Goal: Task Accomplishment & Management: Manage account settings

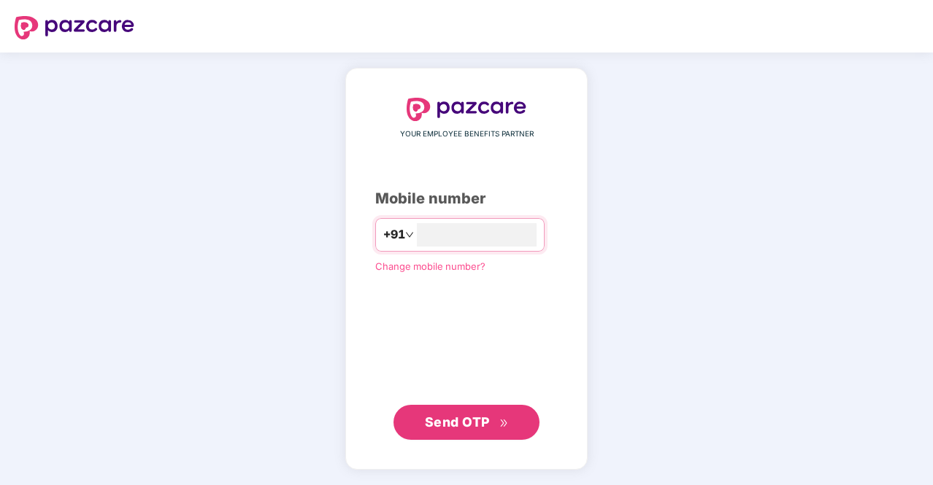
type input "**********"
click at [458, 421] on span "Send OTP" at bounding box center [457, 421] width 65 height 15
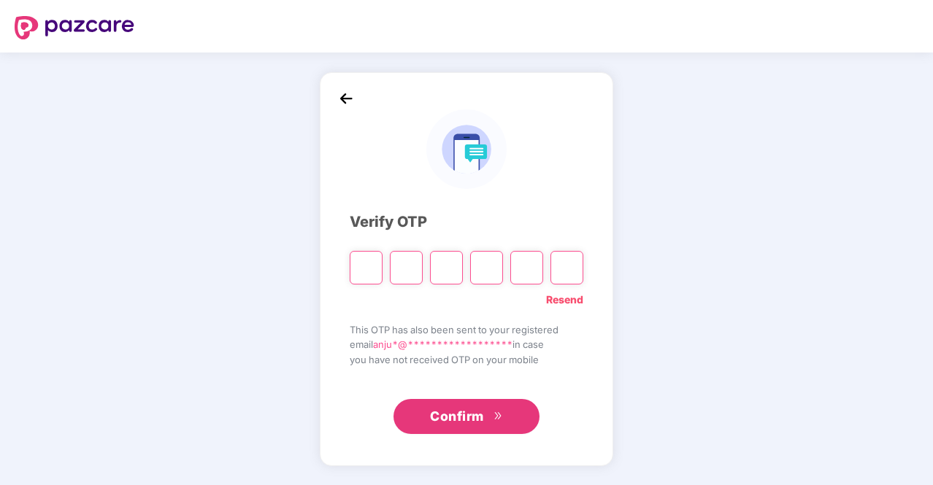
type input "*"
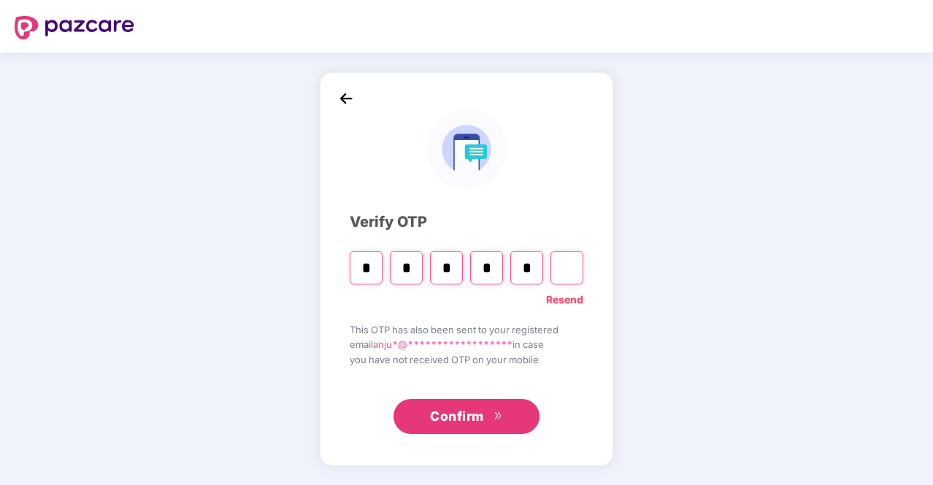
type input "*"
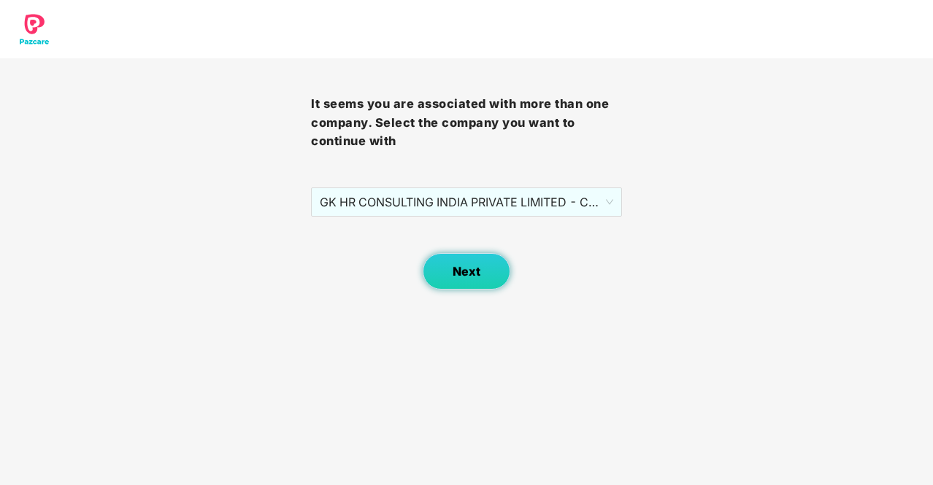
click at [484, 280] on button "Next" at bounding box center [467, 271] width 88 height 36
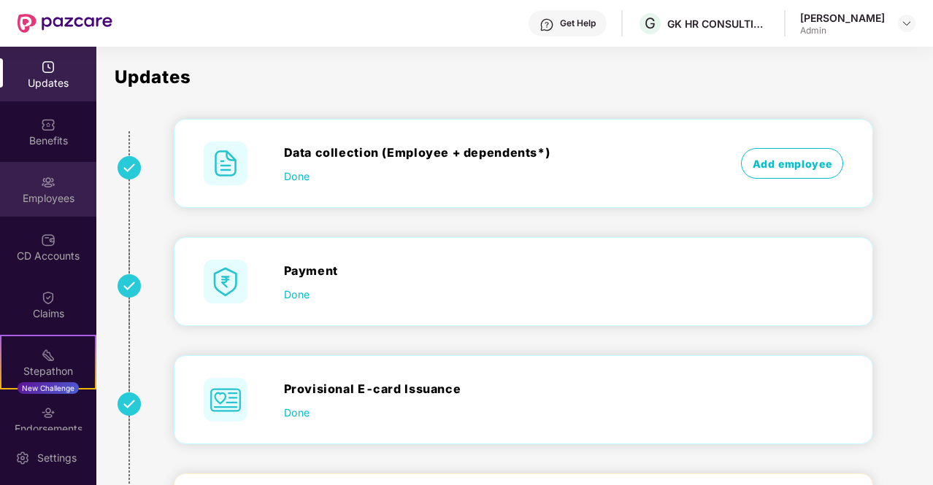
click at [61, 188] on div "Employees" at bounding box center [48, 189] width 96 height 55
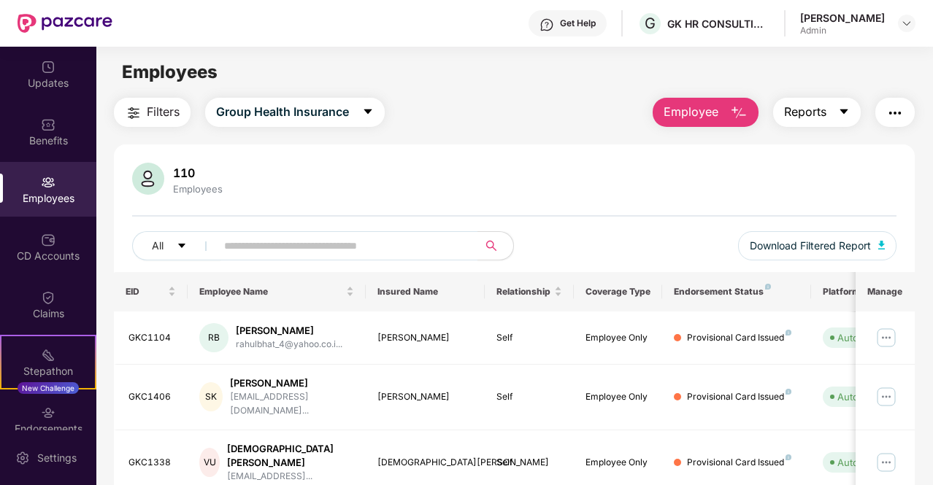
click at [828, 119] on button "Reports" at bounding box center [817, 112] width 88 height 29
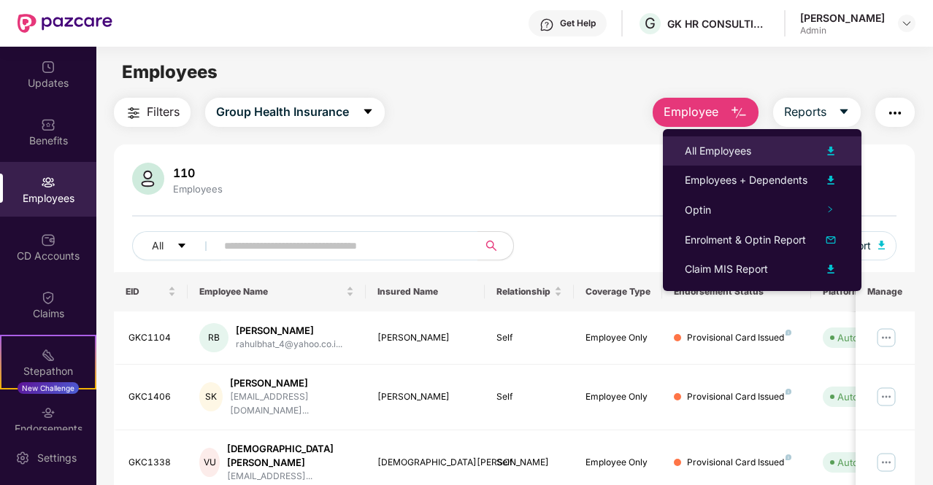
click at [746, 151] on div "All Employees" at bounding box center [718, 151] width 66 height 16
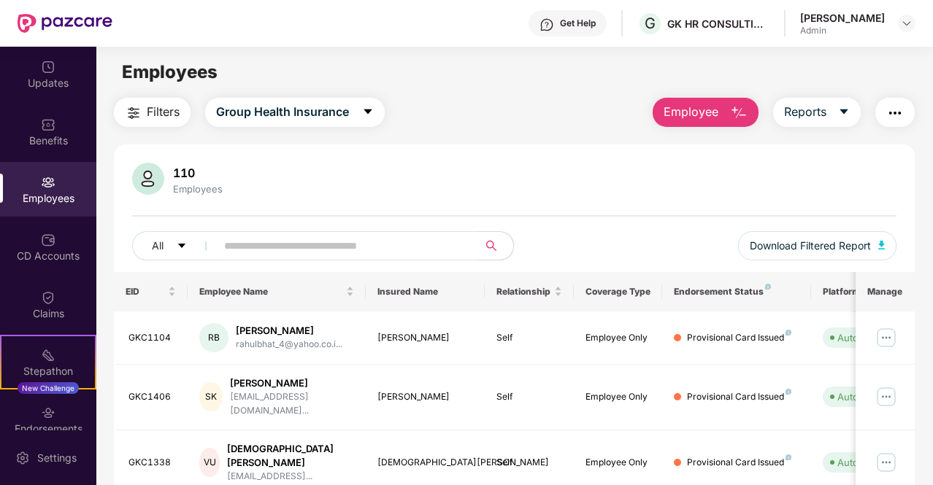
click at [896, 50] on main "Employees Filters Group Health Insurance Employee Reports 110 Employees All Dow…" at bounding box center [514, 289] width 836 height 485
click at [912, 28] on div at bounding box center [907, 24] width 18 height 18
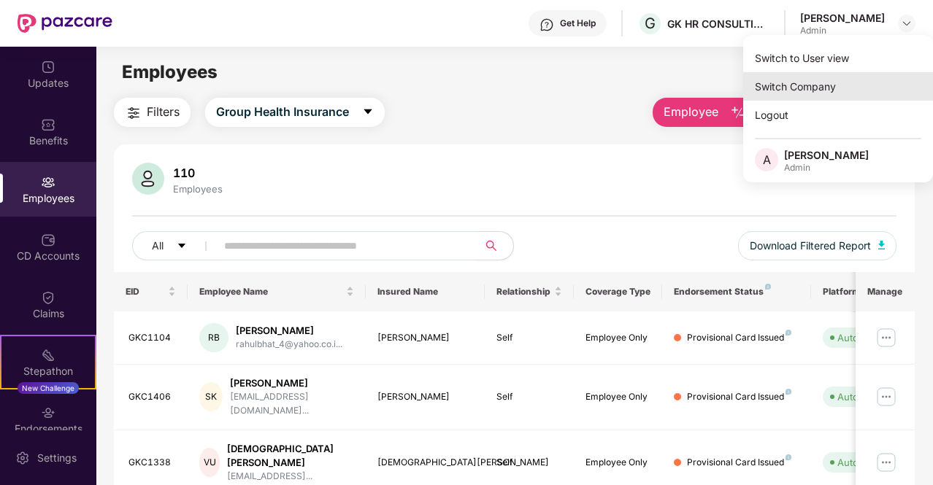
click at [815, 88] on div "Switch Company" at bounding box center [838, 86] width 190 height 28
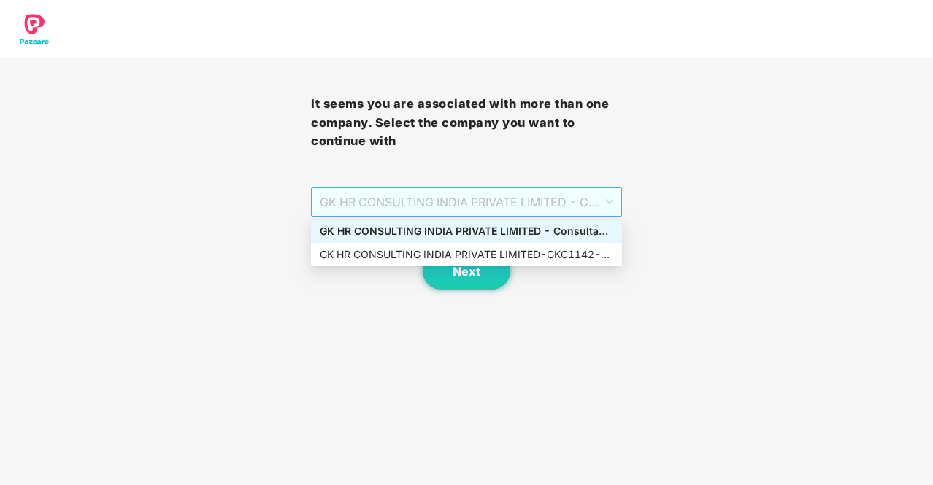
click at [512, 204] on span "GK HR CONSULTING INDIA PRIVATE LIMITED - Consultant - GKC1142 - ADMIN" at bounding box center [466, 202] width 293 height 28
click at [469, 259] on div "GK HR CONSULTING INDIA PRIVATE LIMITED - GKC1142 - ADMIN" at bounding box center [466, 255] width 293 height 16
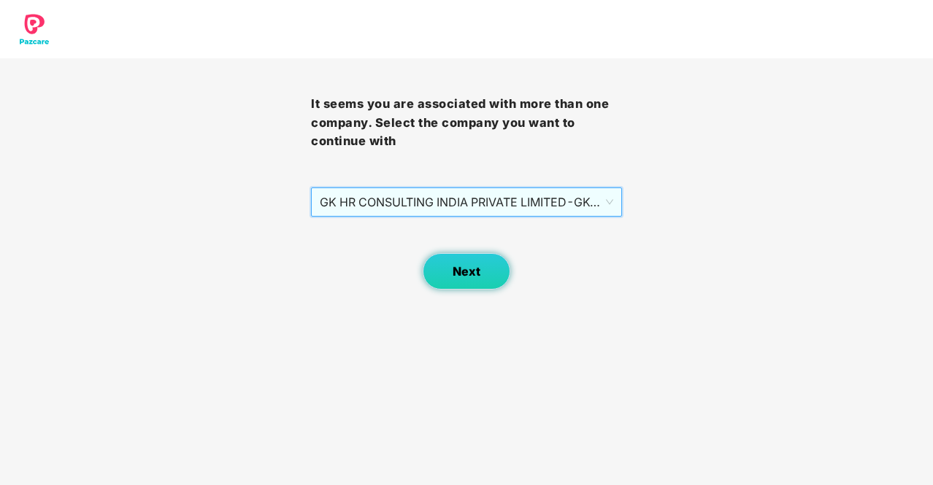
click at [461, 269] on span "Next" at bounding box center [467, 272] width 28 height 14
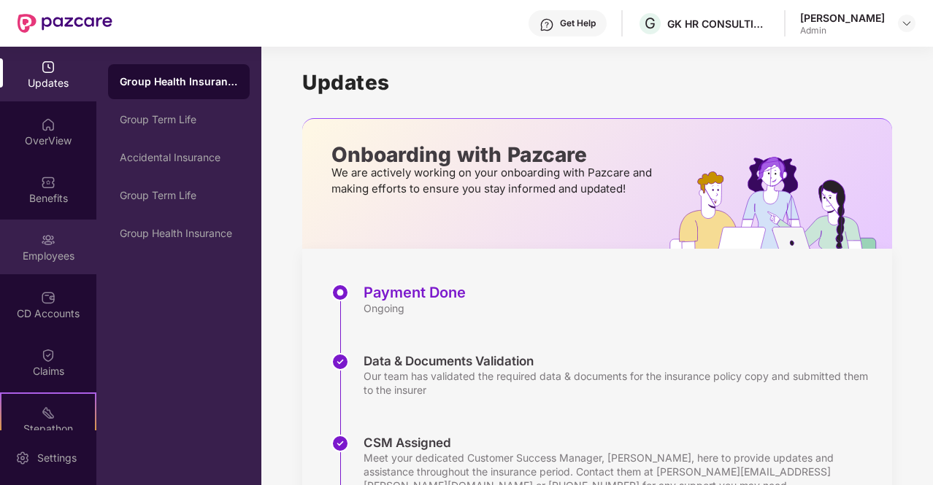
click at [45, 247] on div "Employees" at bounding box center [48, 247] width 96 height 55
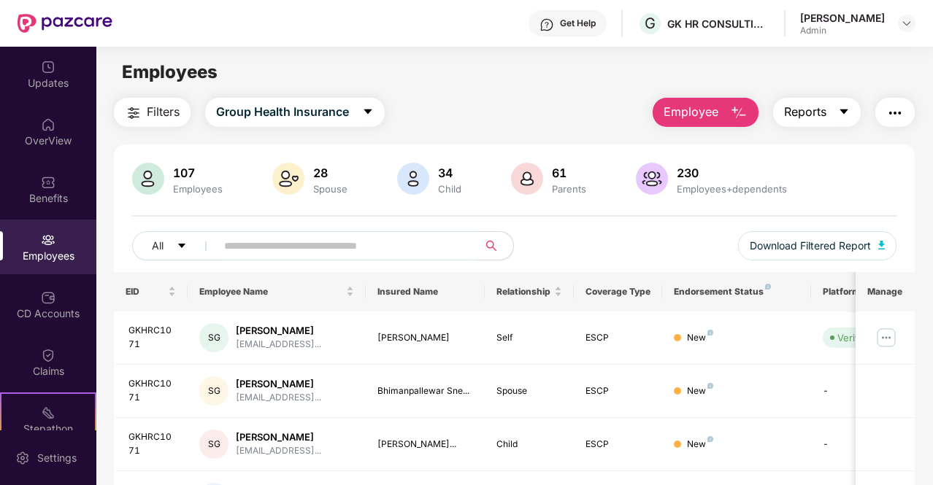
click at [818, 106] on span "Reports" at bounding box center [805, 112] width 42 height 18
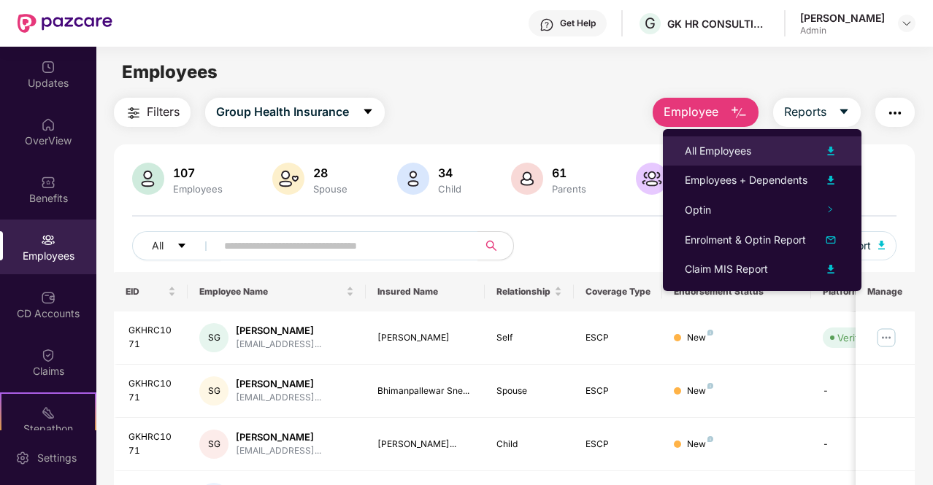
click at [759, 155] on div "All Employees" at bounding box center [762, 151] width 155 height 18
